Goal: Transaction & Acquisition: Register for event/course

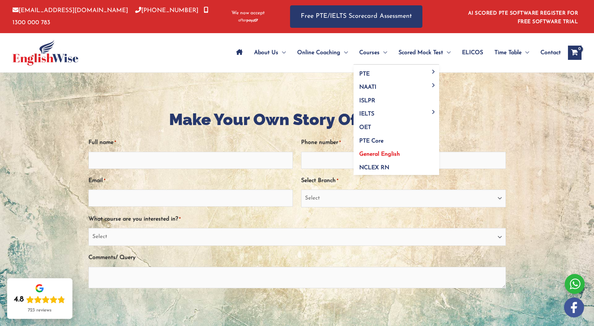
click at [374, 153] on span "General English" at bounding box center [379, 155] width 41 height 6
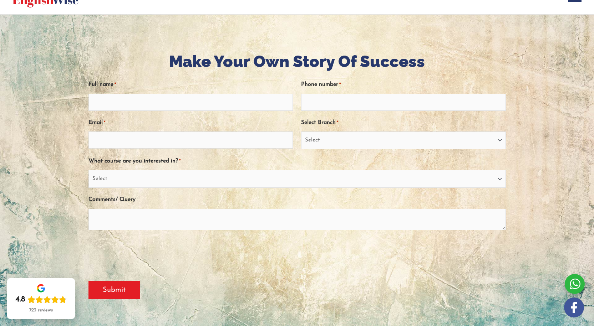
scroll to position [36, 0]
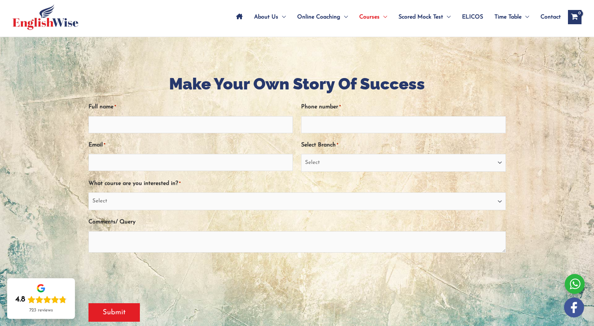
click at [472, 17] on span "ELICOS" at bounding box center [472, 17] width 21 height 25
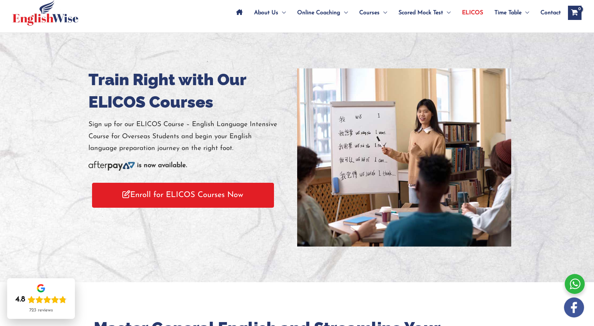
scroll to position [71, 0]
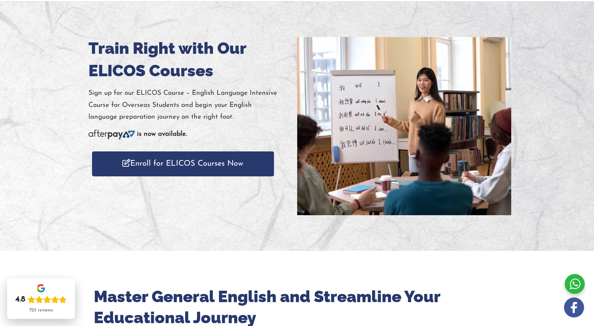
click at [185, 162] on link "Enroll for ELICOS Courses Now" at bounding box center [183, 164] width 182 height 25
